Goal: Check status

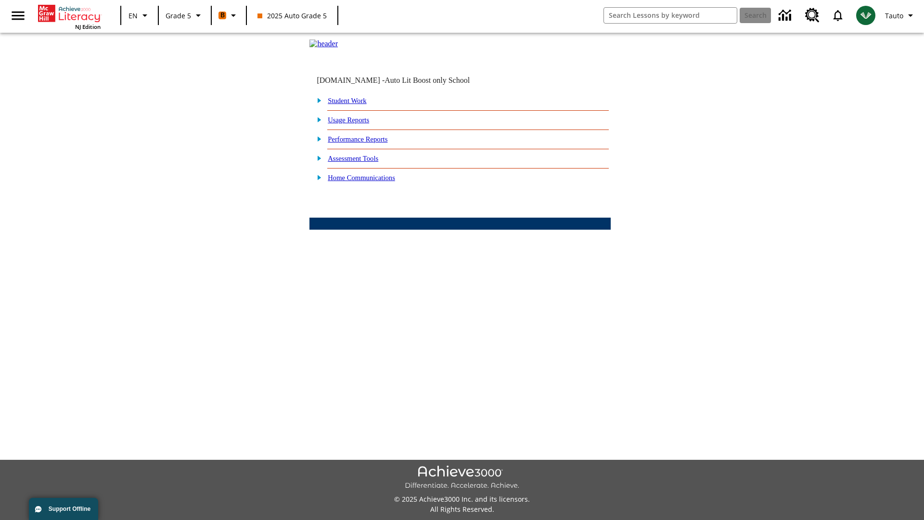
click at [354, 104] on link "Student Work" at bounding box center [347, 101] width 38 height 8
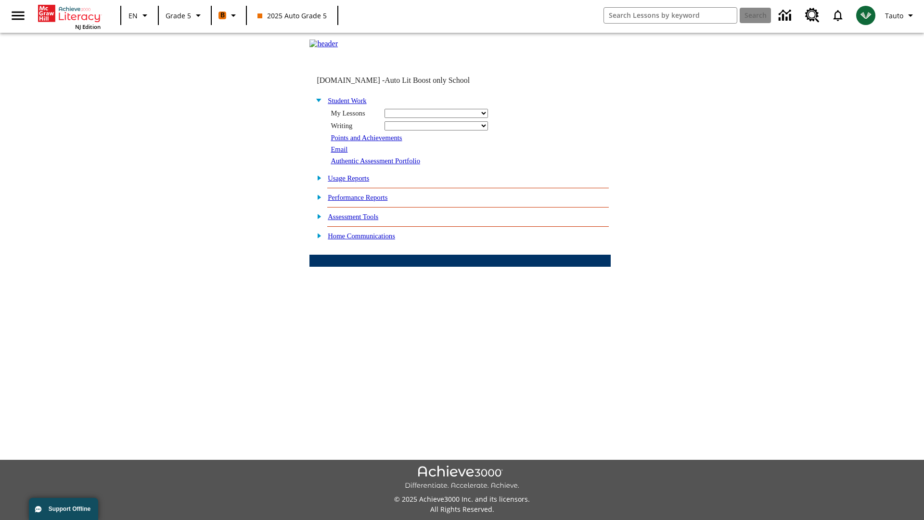
select select "/options/reports/?report_id=12&atype=21&section=2"
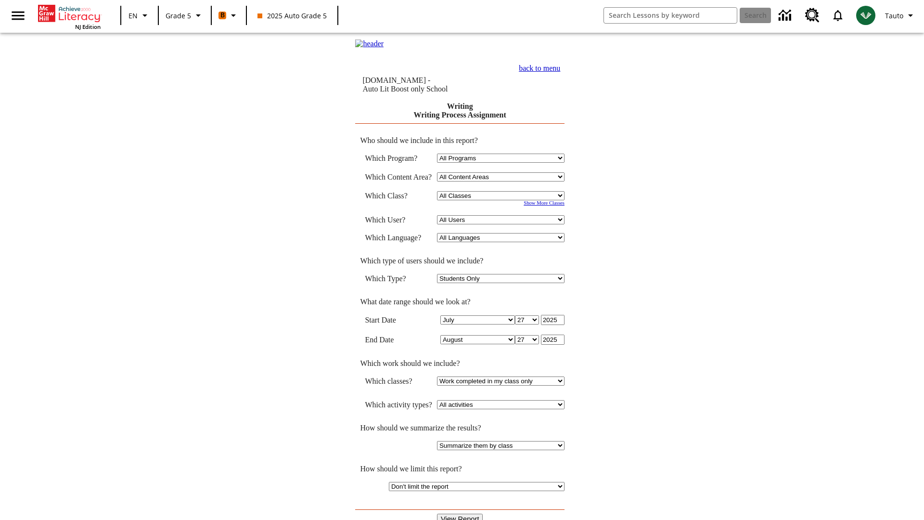
click at [503, 196] on select "Select a Class: All Classes 2025 Auto Grade 5 OL 2025 Auto Grade 6" at bounding box center [500, 195] width 127 height 9
select select "11133131"
